Goal: Transaction & Acquisition: Purchase product/service

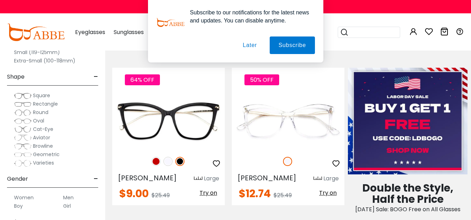
scroll to position [323, 0]
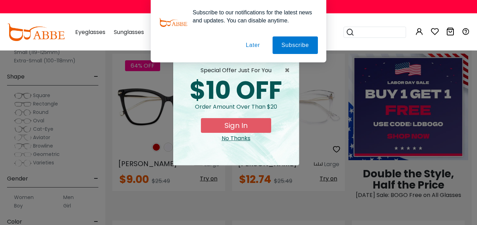
click at [0, 0] on button "Later" at bounding box center [0, 0] width 0 height 0
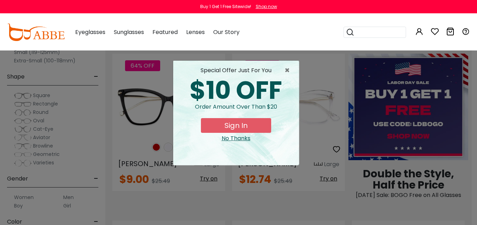
click at [237, 138] on div "No Thanks" at bounding box center [236, 138] width 114 height 8
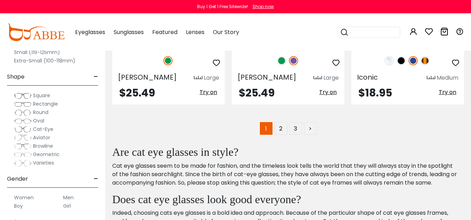
scroll to position [3324, 0]
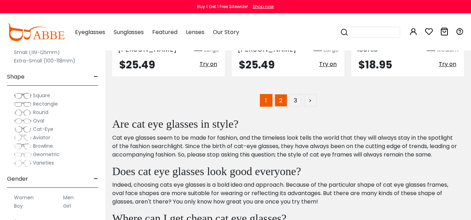
click at [281, 94] on link "2" at bounding box center [281, 100] width 13 height 13
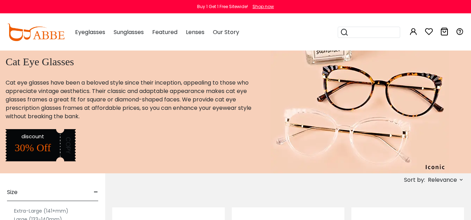
type input "**********"
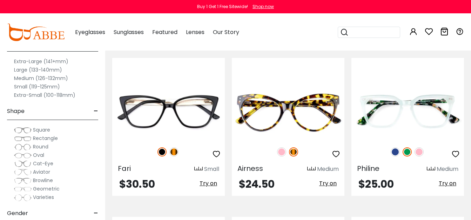
scroll to position [164, 0]
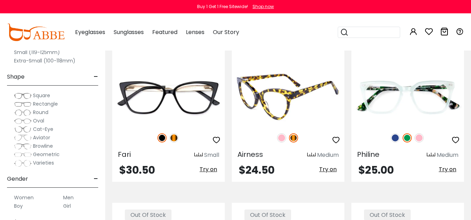
click at [280, 135] on img at bounding box center [281, 137] width 9 height 9
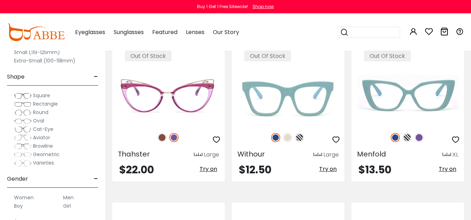
scroll to position [294, 0]
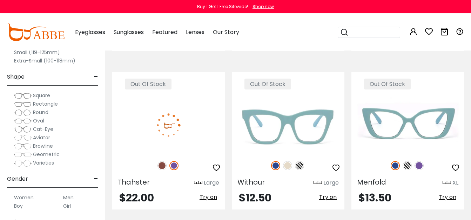
click at [161, 167] on img at bounding box center [162, 165] width 9 height 9
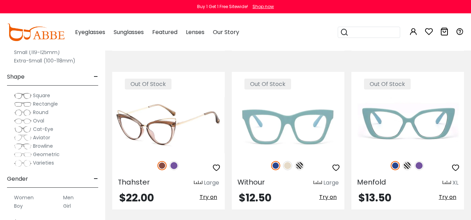
click at [175, 165] on img at bounding box center [174, 165] width 9 height 9
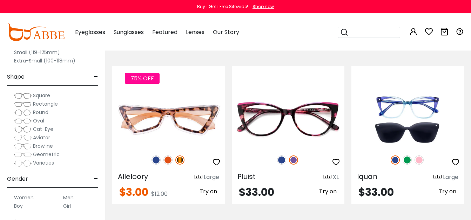
scroll to position [949, 0]
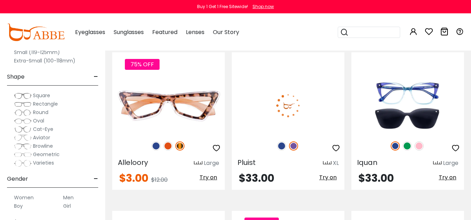
click at [281, 147] on img at bounding box center [281, 145] width 9 height 9
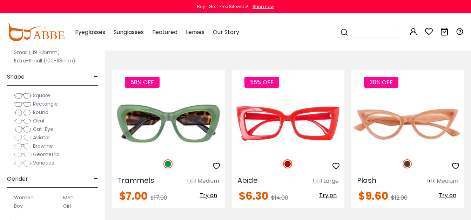
scroll to position [2496, 0]
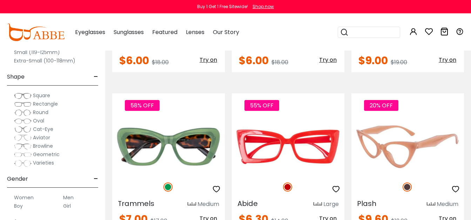
click at [409, 186] on img at bounding box center [407, 186] width 9 height 9
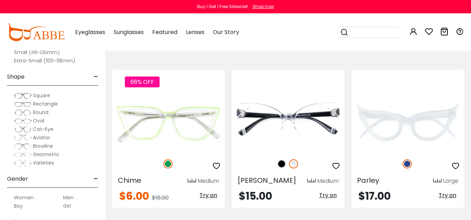
scroll to position [2697, 0]
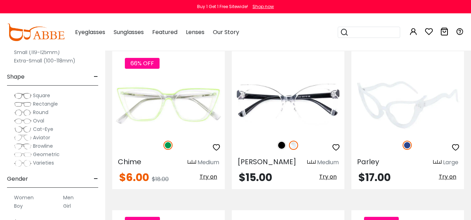
click at [406, 145] on img at bounding box center [407, 145] width 9 height 9
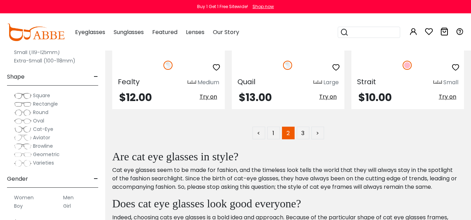
scroll to position [3286, 0]
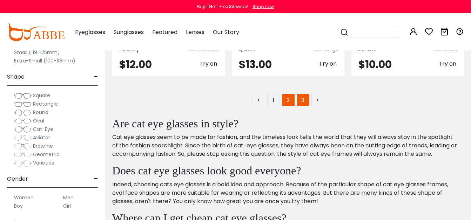
click at [304, 97] on link "3" at bounding box center [303, 100] width 13 height 13
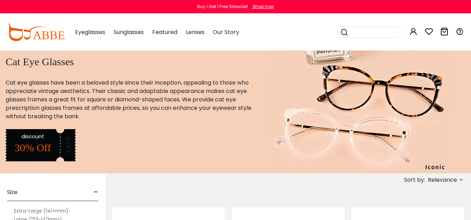
type input "**********"
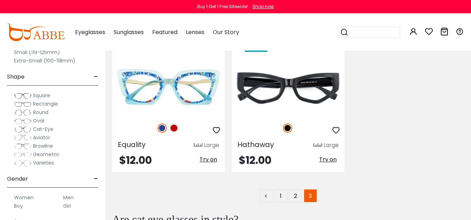
scroll to position [360, 0]
